Goal: Transaction & Acquisition: Purchase product/service

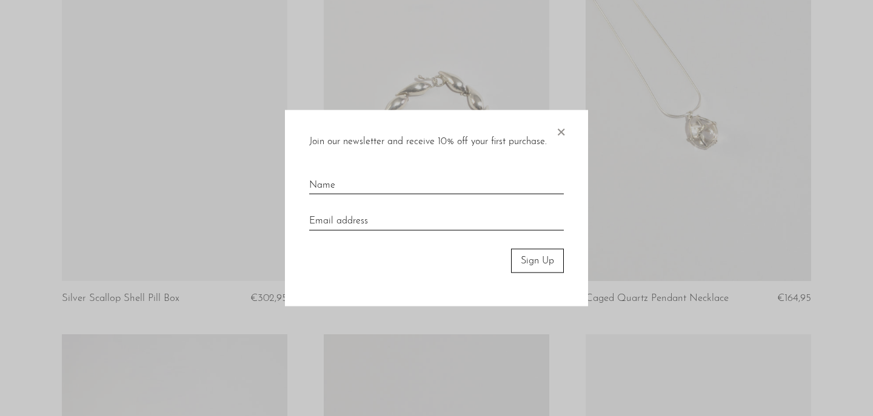
scroll to position [1225, 0]
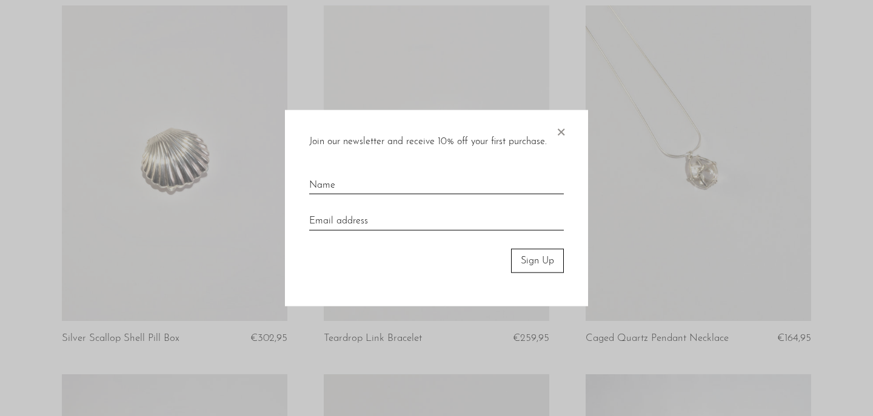
click at [555, 128] on span "×" at bounding box center [561, 129] width 12 height 39
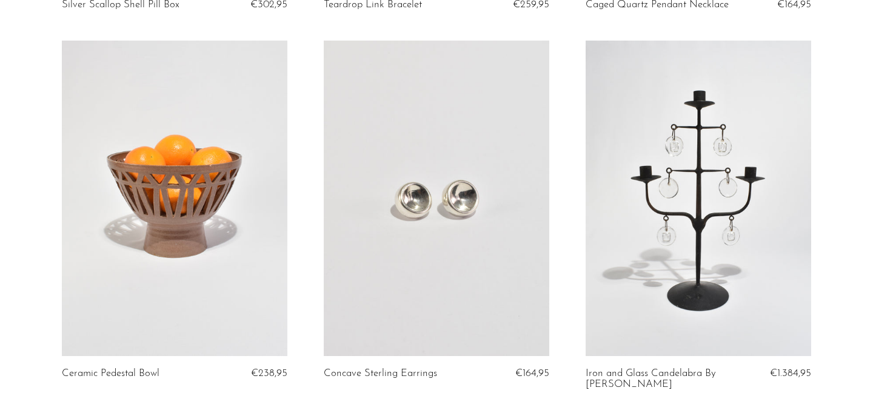
scroll to position [1561, 0]
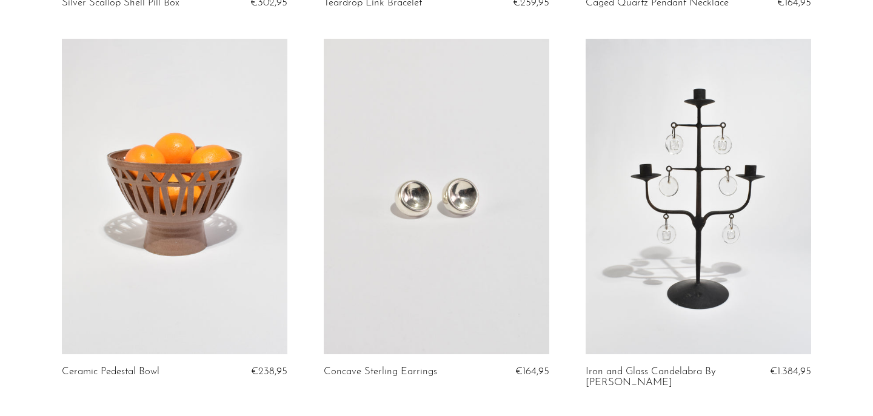
click at [476, 212] on link at bounding box center [437, 197] width 226 height 316
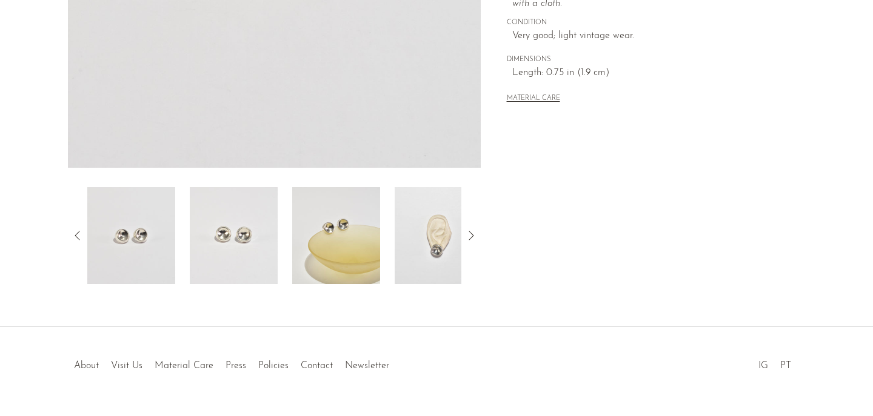
scroll to position [344, 0]
click at [470, 236] on icon at bounding box center [471, 234] width 15 height 15
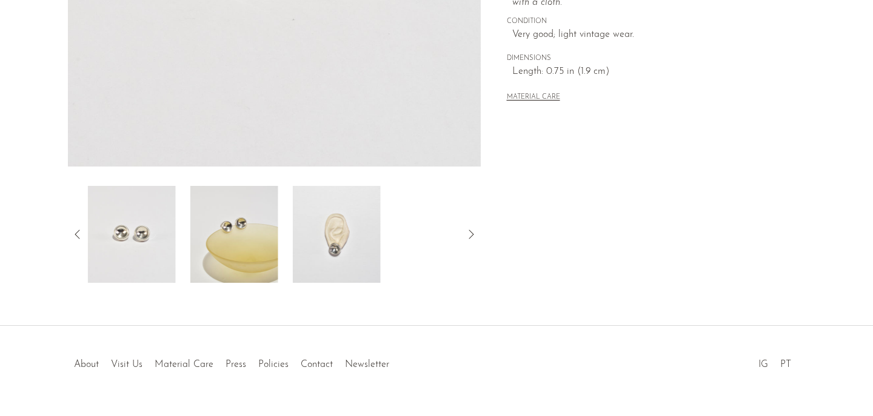
click at [323, 246] on img at bounding box center [337, 234] width 88 height 97
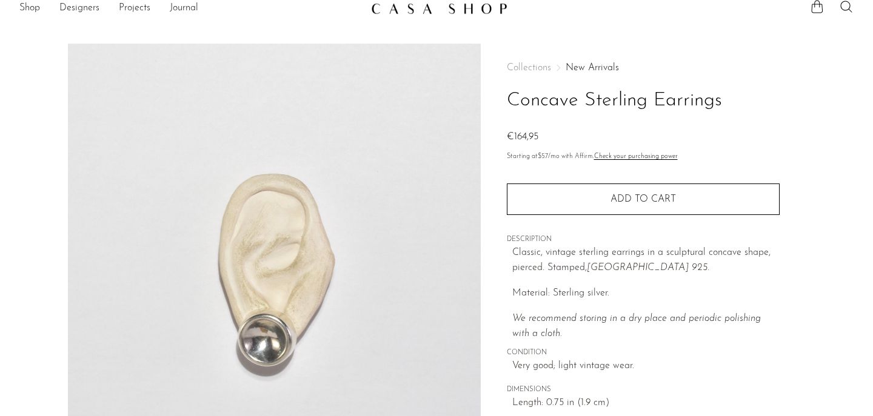
scroll to position [0, 0]
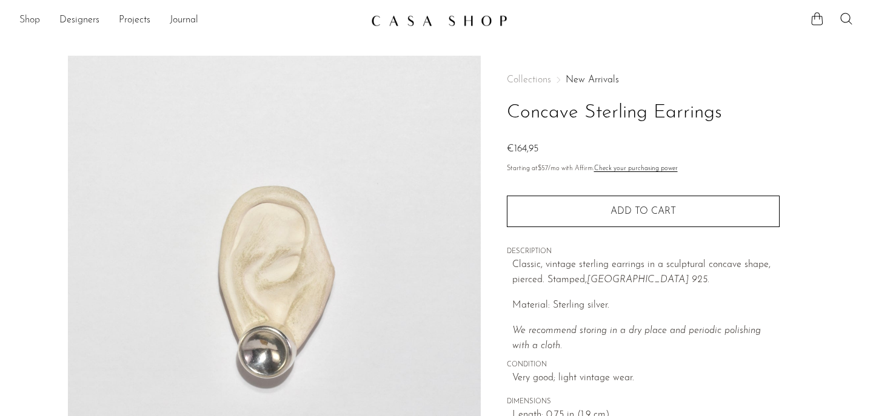
click at [33, 18] on link "Shop" at bounding box center [29, 21] width 21 height 16
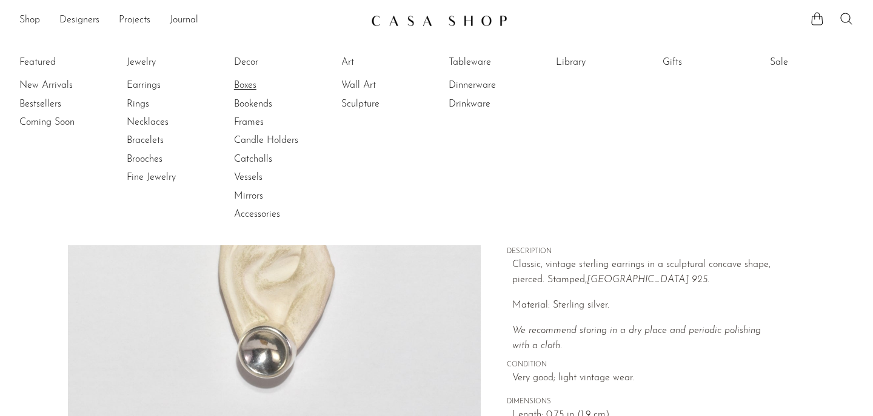
click at [253, 84] on link "Boxes" at bounding box center [279, 85] width 91 height 13
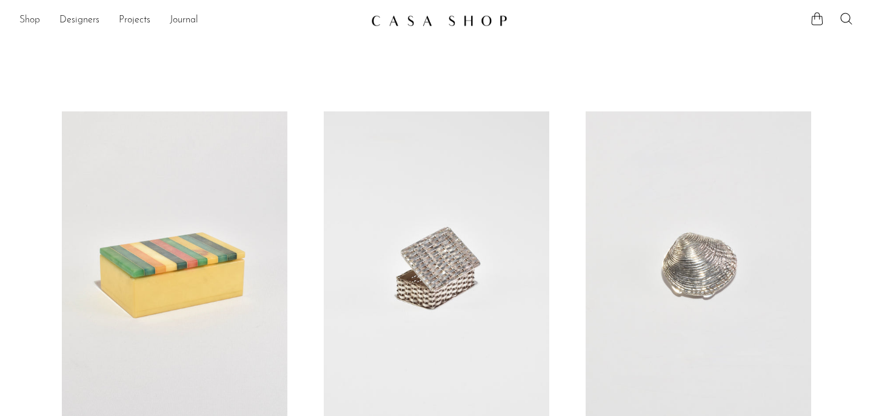
click at [31, 17] on link "Shop" at bounding box center [29, 21] width 21 height 16
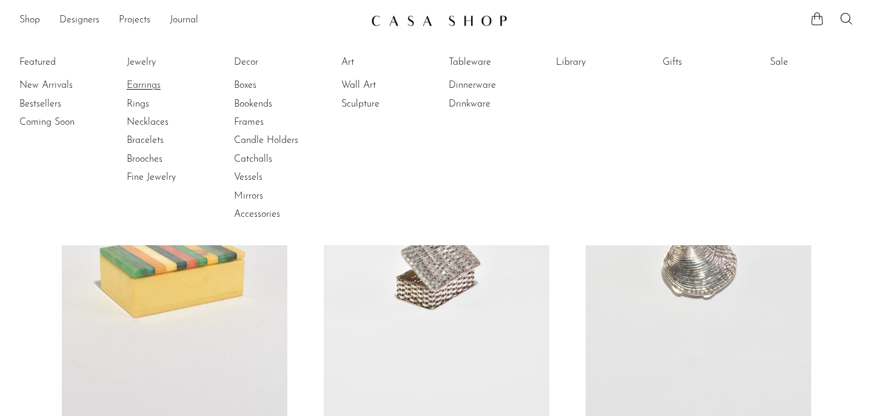
click at [154, 85] on link "Earrings" at bounding box center [172, 85] width 91 height 13
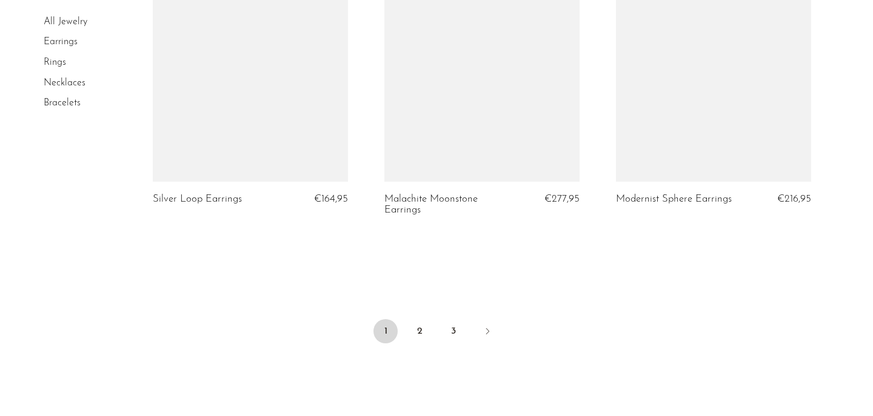
scroll to position [3849, 0]
